Goal: Transaction & Acquisition: Purchase product/service

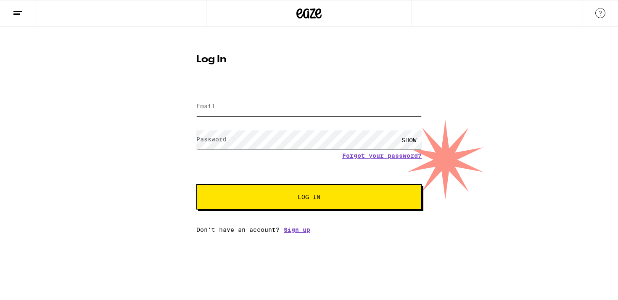
type input "[EMAIL_ADDRESS][DOMAIN_NAME]"
click at [339, 185] on button "Log In" at bounding box center [308, 196] width 225 height 25
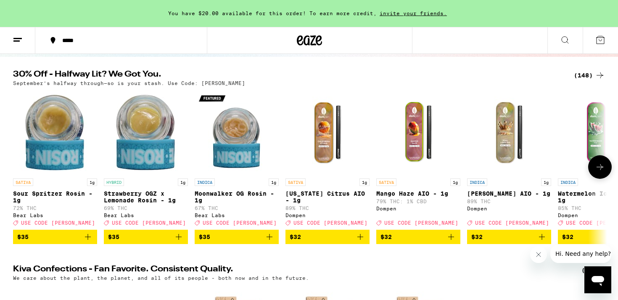
scroll to position [77, 0]
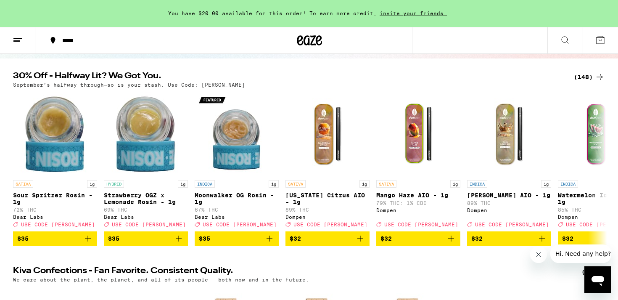
click at [582, 78] on div "(148)" at bounding box center [589, 77] width 31 height 10
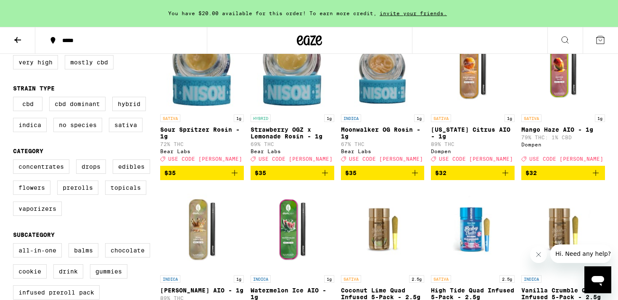
scroll to position [125, 0]
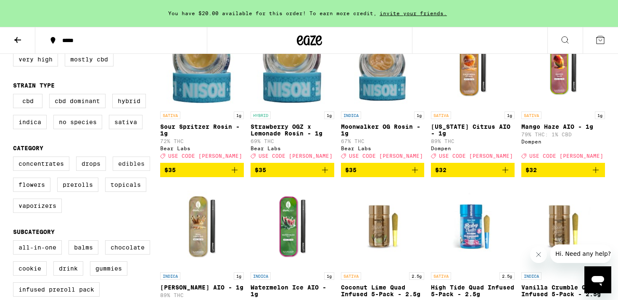
click at [130, 171] on label "Edibles" at bounding box center [131, 163] width 37 height 14
click at [15, 158] on input "Edibles" at bounding box center [15, 158] width 0 height 0
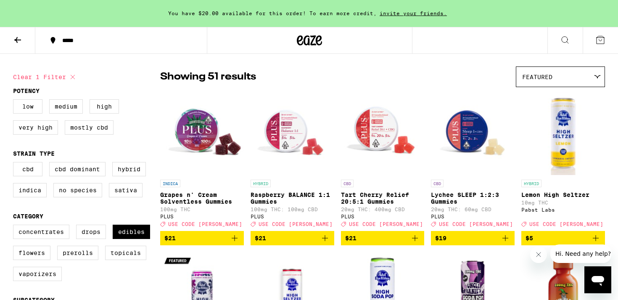
scroll to position [58, 0]
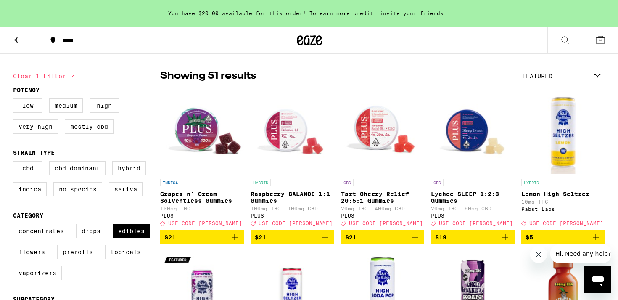
click at [294, 142] on img "Open page for Raspberry BALANCE 1:1 Gummies from PLUS" at bounding box center [293, 132] width 84 height 84
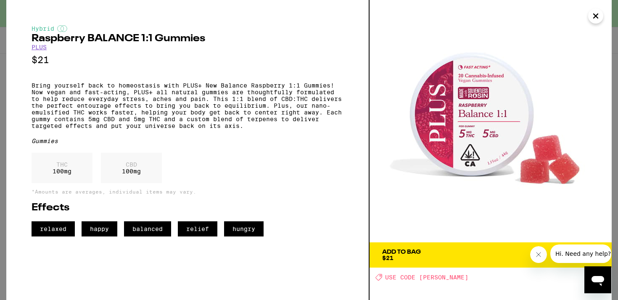
click at [400, 151] on img at bounding box center [491, 121] width 242 height 242
click at [588, 21] on img at bounding box center [491, 121] width 242 height 242
click at [594, 18] on icon "Close" at bounding box center [596, 16] width 4 height 4
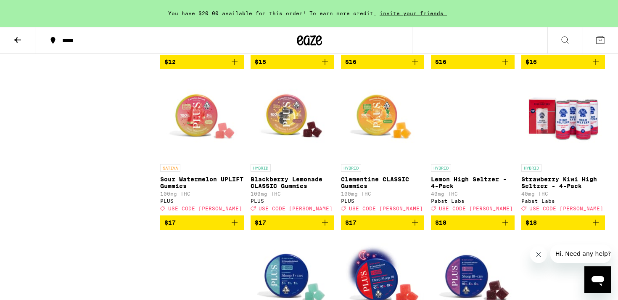
scroll to position [1062, 0]
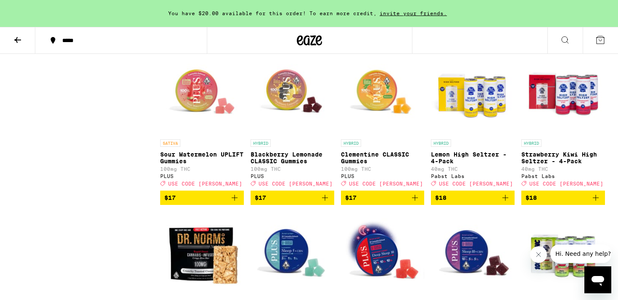
click at [206, 135] on img "Open page for Sour Watermelon UPLIFT Gummies from PLUS" at bounding box center [202, 93] width 84 height 84
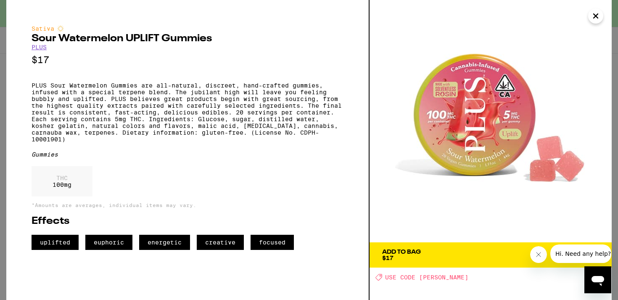
click at [595, 21] on icon "Close" at bounding box center [596, 16] width 10 height 13
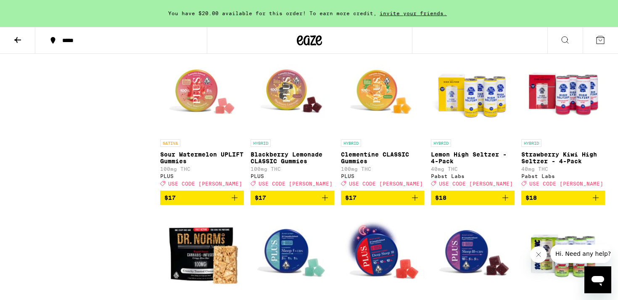
click at [238, 203] on icon "Add to bag" at bounding box center [235, 198] width 10 height 10
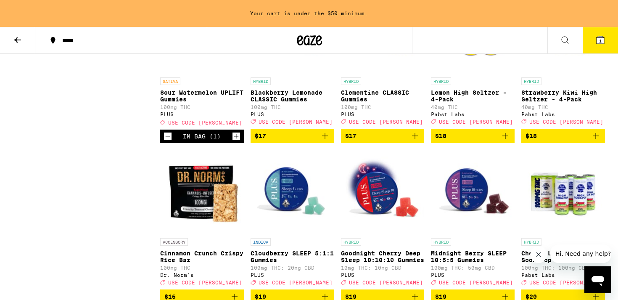
scroll to position [1134, 0]
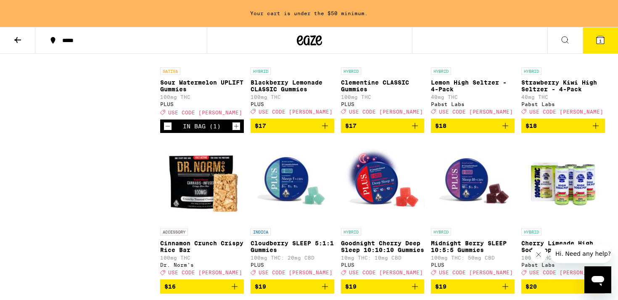
click at [235, 131] on icon "Increment" at bounding box center [237, 126] width 8 height 10
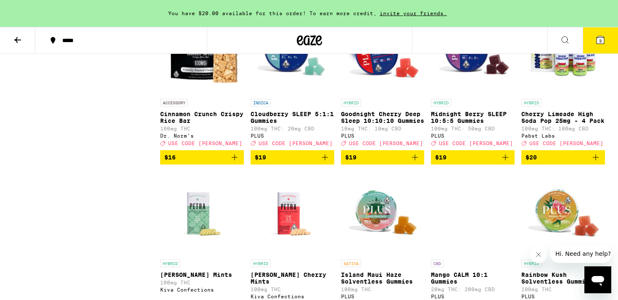
scroll to position [1269, 0]
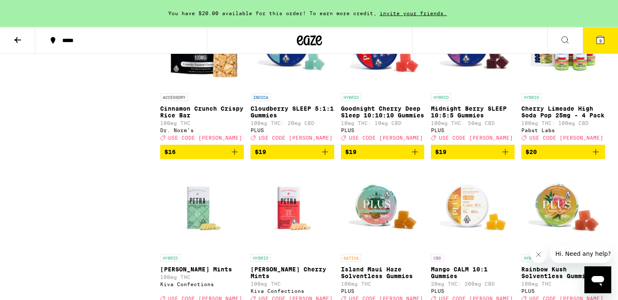
click at [296, 89] on img "Open page for Cloudberry SLEEP 5:1:1 Gummies from PLUS" at bounding box center [293, 47] width 84 height 84
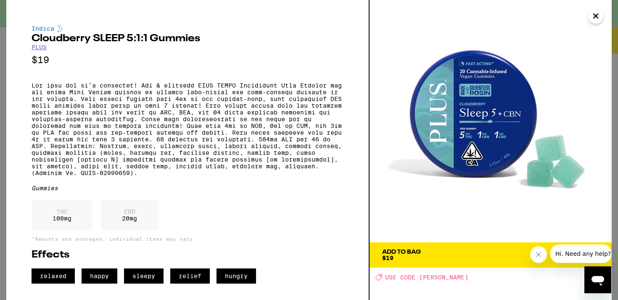
scroll to position [7, 0]
click at [597, 20] on icon "Close" at bounding box center [596, 16] width 10 height 13
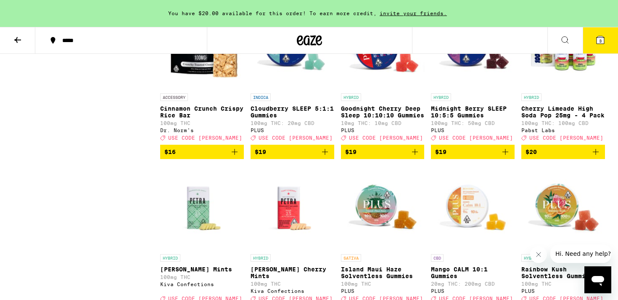
click at [326, 157] on icon "Add to bag" at bounding box center [325, 152] width 10 height 10
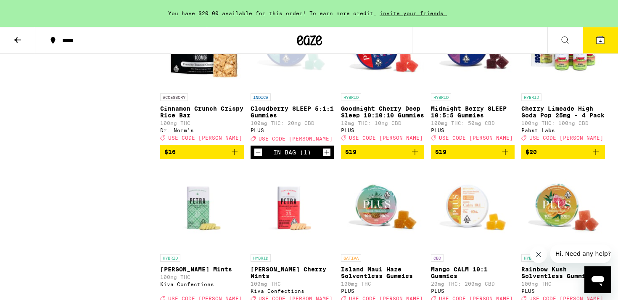
click at [371, 89] on img "Open page for Goodnight Cherry Deep Sleep 10:10:10 Gummies from PLUS" at bounding box center [383, 47] width 84 height 84
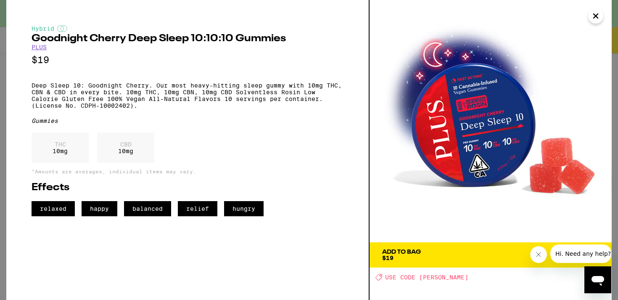
click at [457, 246] on button "Add To Bag $19" at bounding box center [491, 254] width 242 height 25
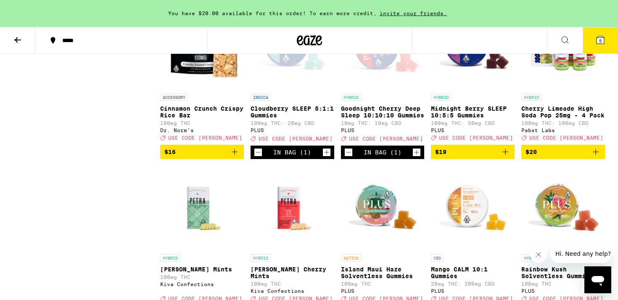
click at [289, 88] on div "Open page for Cloudberry SLEEP 5:1:1 Gummies from PLUS" at bounding box center [293, 47] width 84 height 84
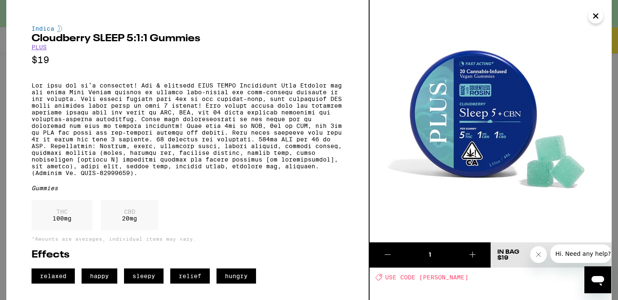
click at [597, 19] on icon "Close" at bounding box center [596, 16] width 10 height 13
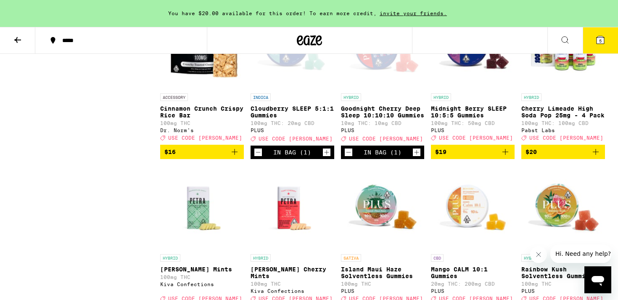
click at [368, 79] on div "Open page for Goodnight Cherry Deep Sleep 10:10:10 Gummies from PLUS" at bounding box center [383, 47] width 84 height 84
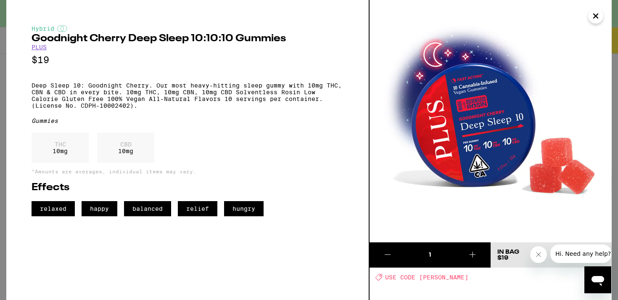
click at [585, 17] on img at bounding box center [491, 121] width 242 height 242
click at [592, 17] on icon "Close" at bounding box center [596, 16] width 10 height 13
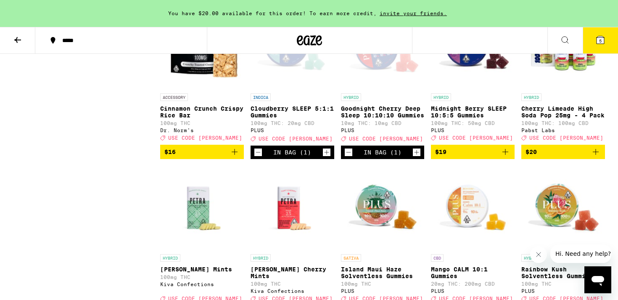
click at [259, 157] on icon "Decrement" at bounding box center [258, 152] width 8 height 10
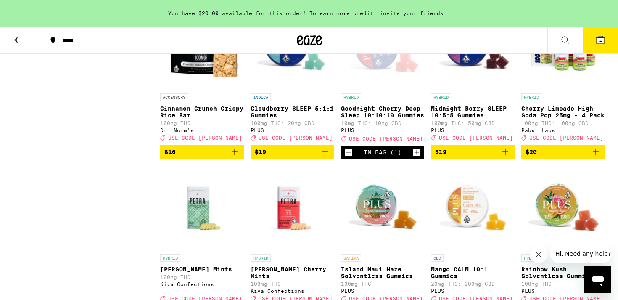
click at [470, 81] on img "Open page for Midnight Berry SLEEP 10:5:5 Gummies from PLUS" at bounding box center [473, 47] width 84 height 84
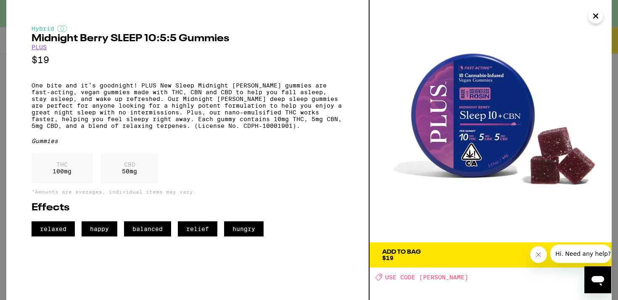
click at [599, 16] on icon "Close" at bounding box center [596, 16] width 10 height 13
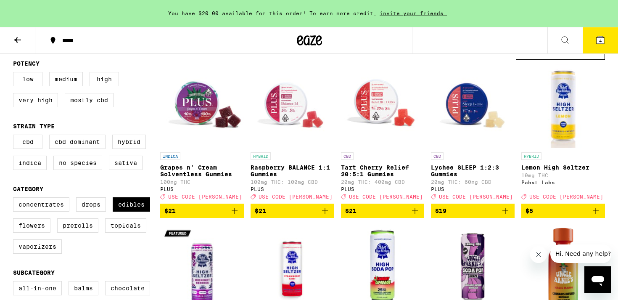
scroll to position [86, 0]
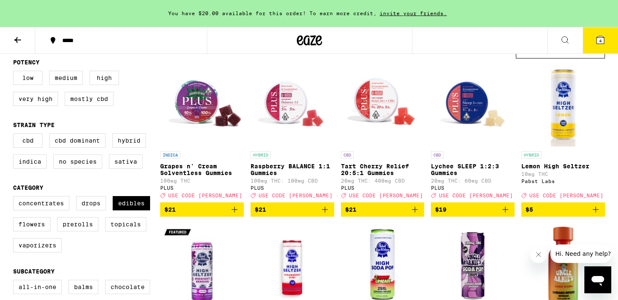
click at [145, 202] on fieldset "Category Concentrates Drops Edibles Flowers Prerolls Topicals Vaporizers" at bounding box center [86, 221] width 147 height 75
click at [137, 206] on label "Edibles" at bounding box center [131, 203] width 37 height 14
click at [15, 198] on input "Edibles" at bounding box center [15, 197] width 0 height 0
checkbox input "false"
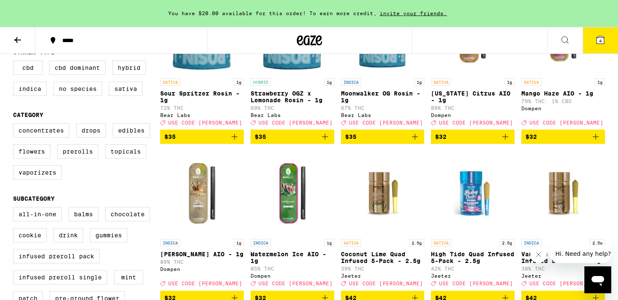
scroll to position [158, 0]
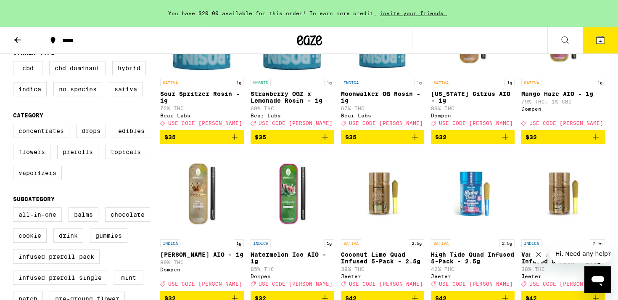
click at [57, 222] on label "All-In-One" at bounding box center [37, 214] width 49 height 14
click at [15, 209] on input "All-In-One" at bounding box center [15, 209] width 0 height 0
checkbox input "true"
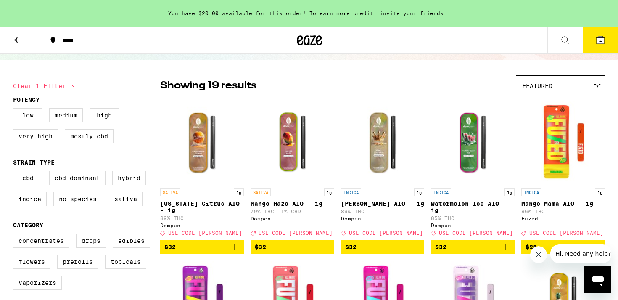
scroll to position [56, 0]
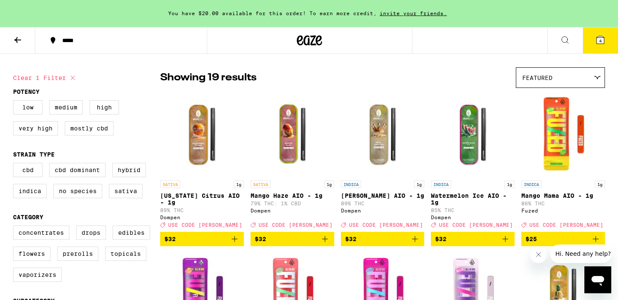
click at [552, 124] on img "Open page for Mango Mama AIO - 1g from Fuzed" at bounding box center [563, 134] width 84 height 84
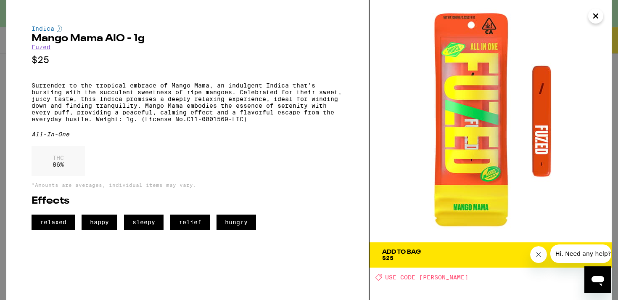
click at [464, 254] on span "Add To Bag $25" at bounding box center [490, 255] width 217 height 12
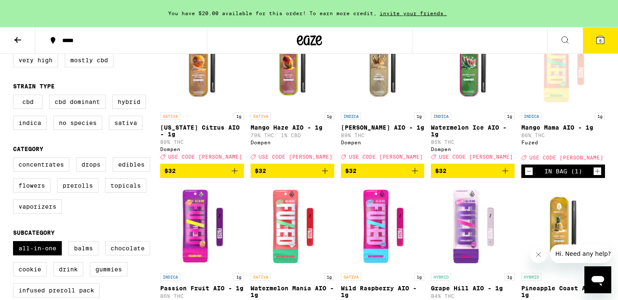
scroll to position [104, 0]
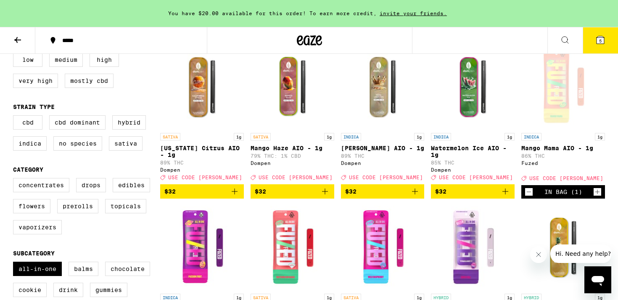
click at [526, 195] on icon "Decrement" at bounding box center [529, 192] width 8 height 10
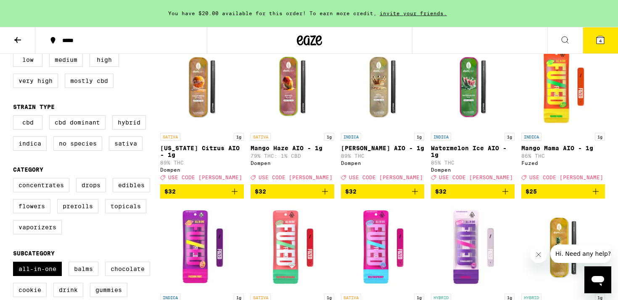
click at [593, 196] on icon "Add to bag" at bounding box center [596, 191] width 10 height 10
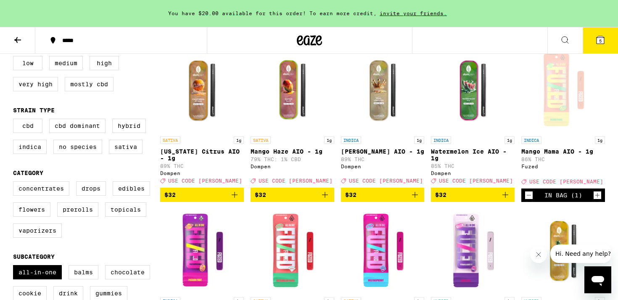
scroll to position [100, 0]
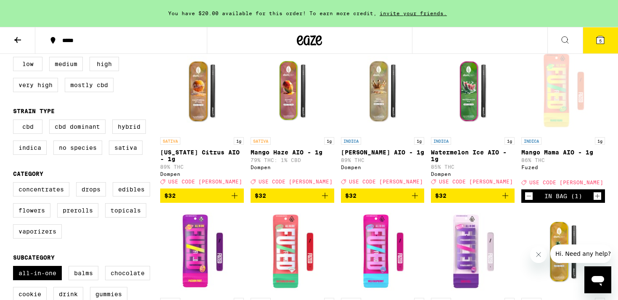
click at [529, 195] on div "In Bag (1)" at bounding box center [563, 195] width 84 height 13
click at [528, 201] on icon "Decrement" at bounding box center [529, 196] width 8 height 10
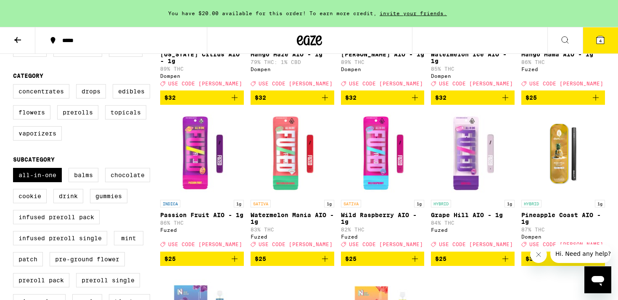
scroll to position [207, 0]
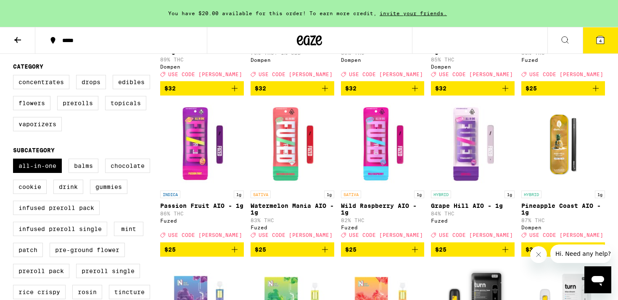
click at [239, 254] on icon "Add to bag" at bounding box center [235, 249] width 10 height 10
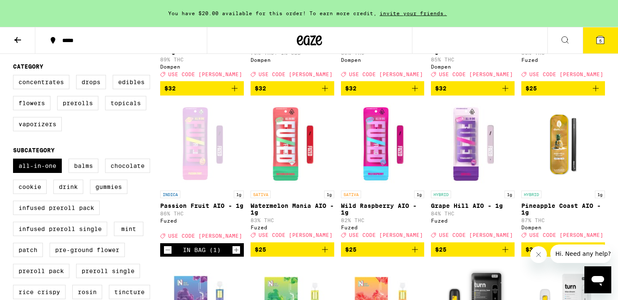
click at [328, 254] on icon "Add to bag" at bounding box center [325, 249] width 10 height 10
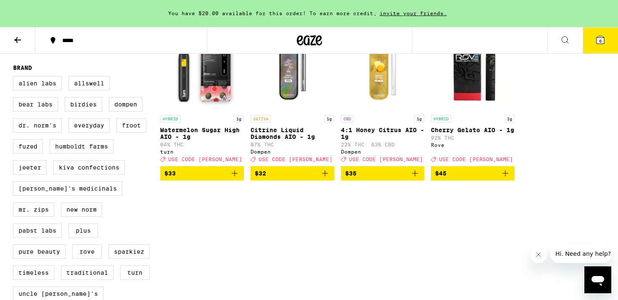
scroll to position [605, 0]
